Goal: Contribute content: Contribute content

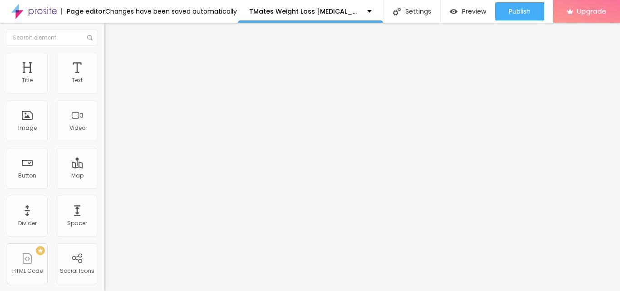
click at [104, 78] on span "Add image" at bounding box center [122, 74] width 37 height 8
click at [104, 116] on div at bounding box center [156, 111] width 104 height 7
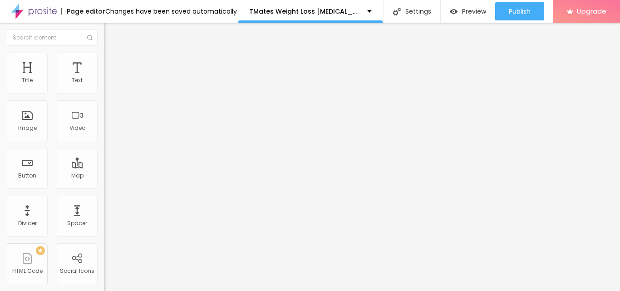
click at [104, 186] on input "https://" at bounding box center [158, 181] width 109 height 9
paste input "[DOMAIN_NAME][URL]"
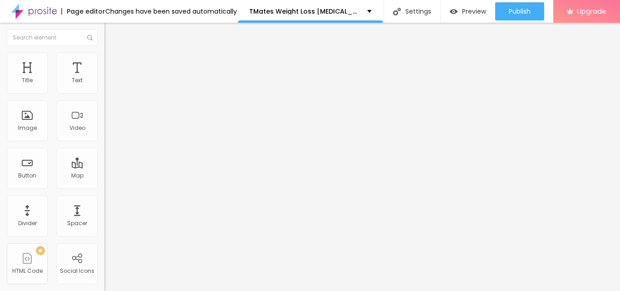
type input "[URL][DOMAIN_NAME]"
click at [104, 54] on li "Style" at bounding box center [156, 57] width 104 height 9
drag, startPoint x: 98, startPoint y: 98, endPoint x: 66, endPoint y: 99, distance: 31.8
click at [104, 98] on div "Size 100 px % 0 Border radius Shadow DISABLED Reset to default" at bounding box center [156, 162] width 104 height 182
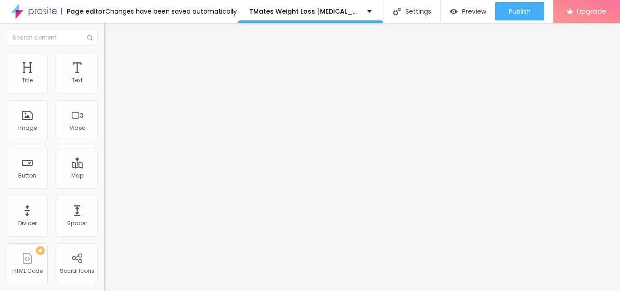
type input "85"
click at [104, 93] on input "range" at bounding box center [133, 89] width 59 height 7
type input "80"
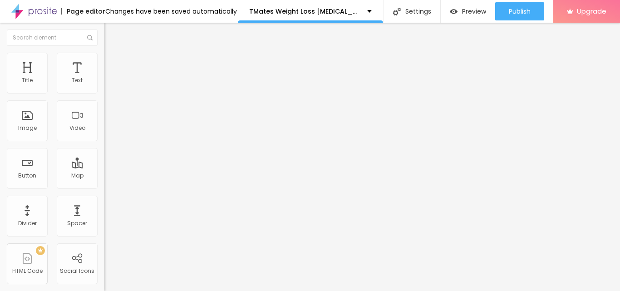
type input "75"
type input "70"
type input "65"
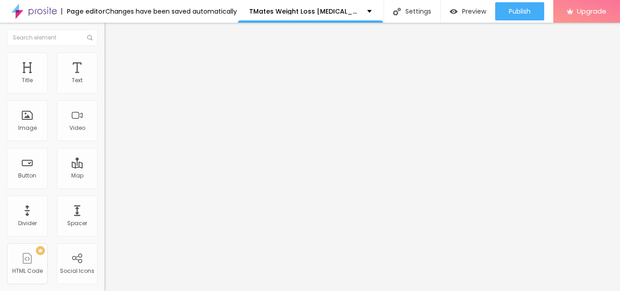
type input "65"
type input "60"
type input "55"
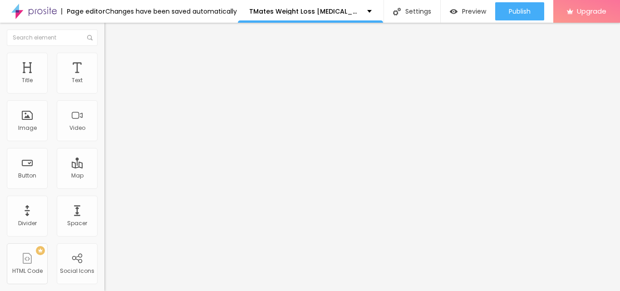
type input "50"
drag, startPoint x: 83, startPoint y: 97, endPoint x: 46, endPoint y: 97, distance: 36.7
type input "50"
click at [104, 93] on input "range" at bounding box center [133, 89] width 59 height 7
click at [104, 108] on img at bounding box center [107, 105] width 6 height 6
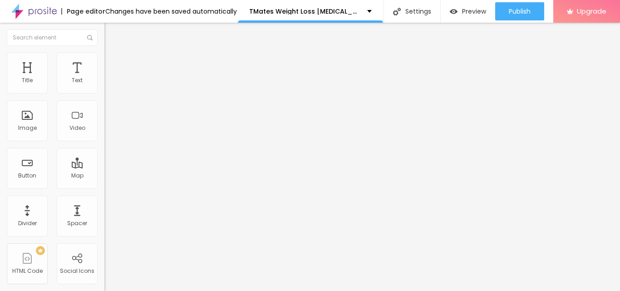
click at [104, 85] on input "Click me" at bounding box center [158, 80] width 109 height 9
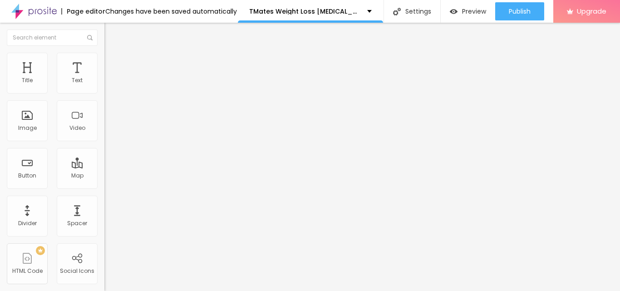
click at [104, 85] on input "Click me" at bounding box center [158, 80] width 109 height 9
paste input "Here To Order"
type input "Click Here To Order"
click at [104, 187] on input "https://" at bounding box center [158, 182] width 109 height 9
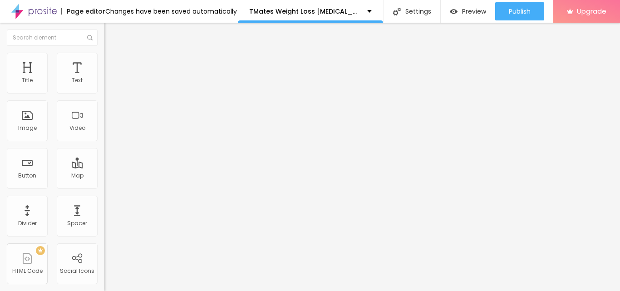
click at [104, 187] on input "https://" at bounding box center [158, 182] width 109 height 9
paste input "[DOMAIN_NAME][URL][MEDICAL_DATA]"
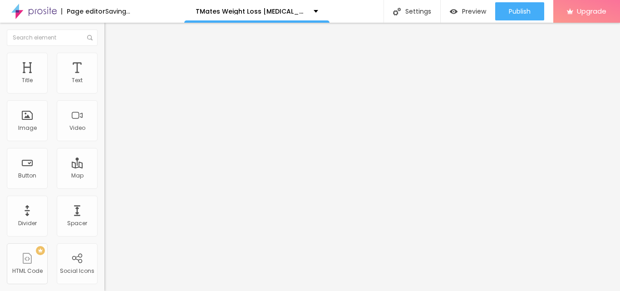
type input "[URL][DOMAIN_NAME][MEDICAL_DATA]"
click at [104, 203] on div "URL [URL][DOMAIN_NAME][MEDICAL_DATA] Open in new tab" at bounding box center [156, 187] width 104 height 30
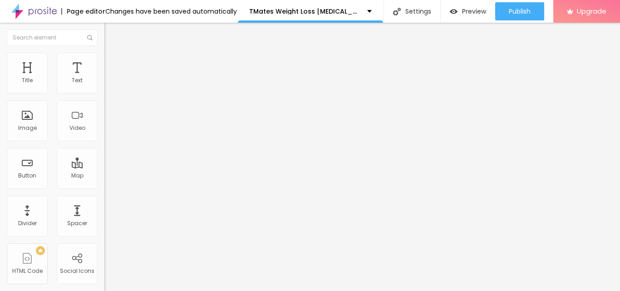
click at [104, 198] on div at bounding box center [156, 198] width 104 height 0
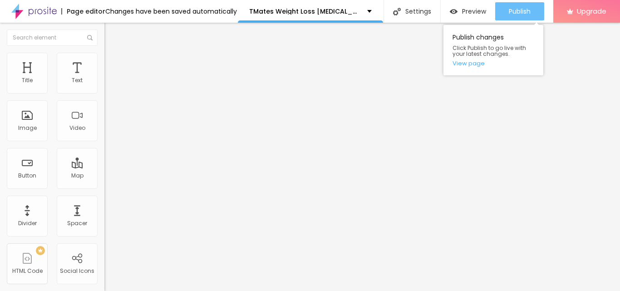
click at [505, 10] on button "Publish" at bounding box center [519, 11] width 49 height 18
click at [513, 10] on span "Publish" at bounding box center [519, 11] width 22 height 7
